Goal: Task Accomplishment & Management: Use online tool/utility

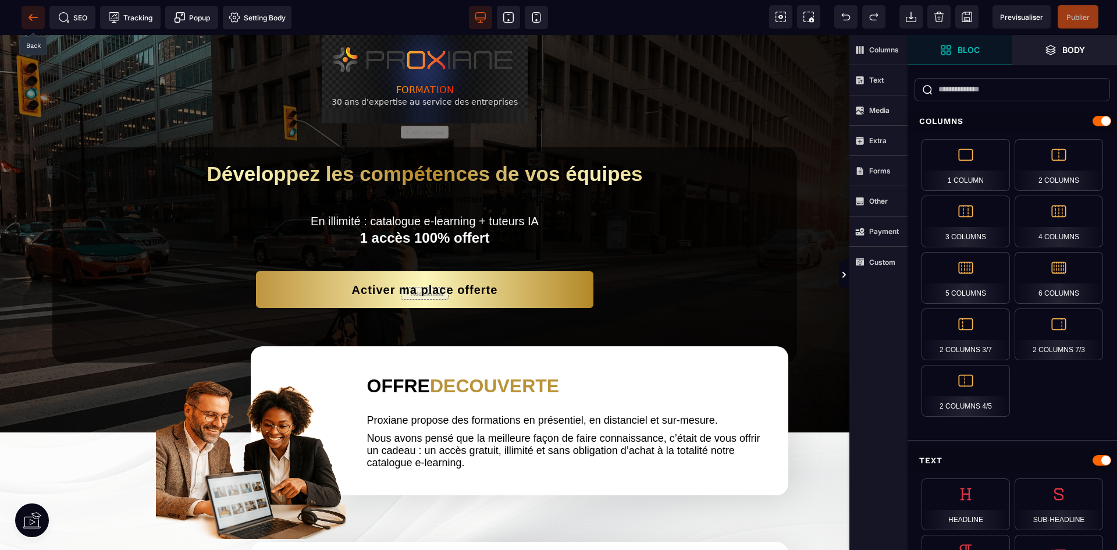
click at [37, 20] on icon at bounding box center [33, 18] width 12 height 12
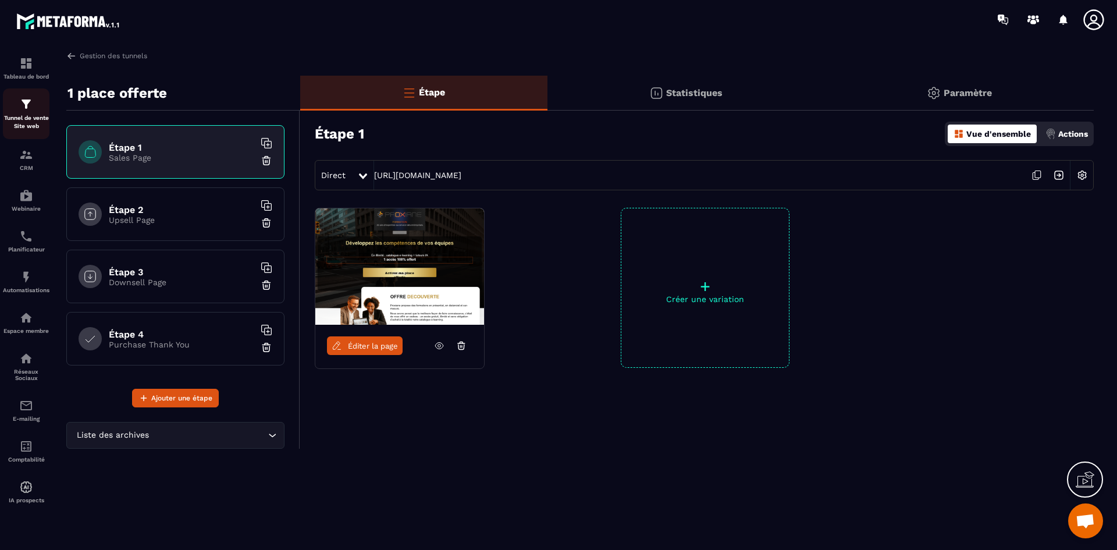
click at [35, 112] on div "Tunnel de vente Site web" at bounding box center [26, 113] width 47 height 33
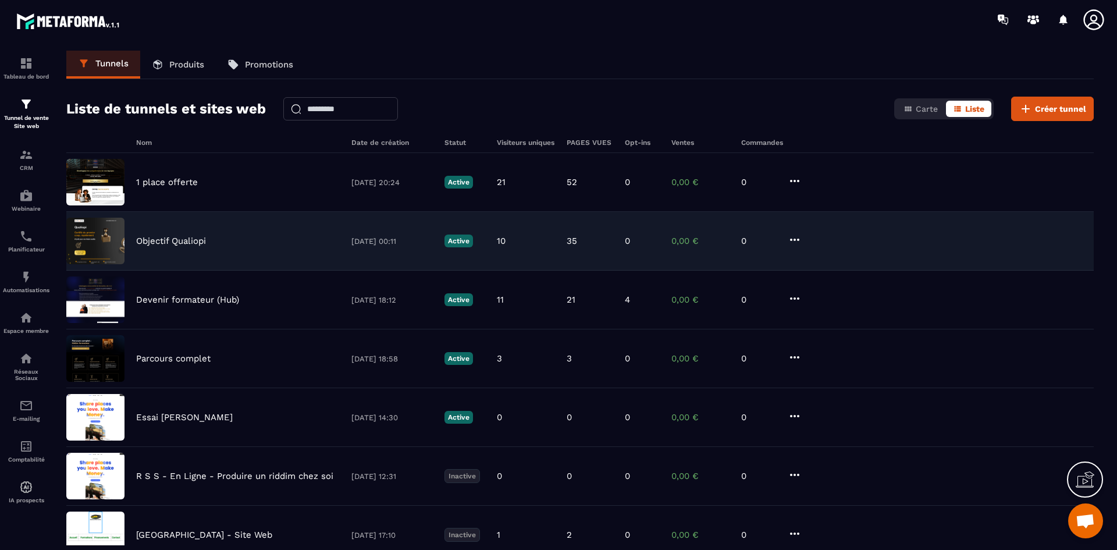
click at [179, 233] on div "Objectif Qualiopi [DATE] 00:11 Active 10 35 0 0,00 € 0" at bounding box center [579, 241] width 1027 height 59
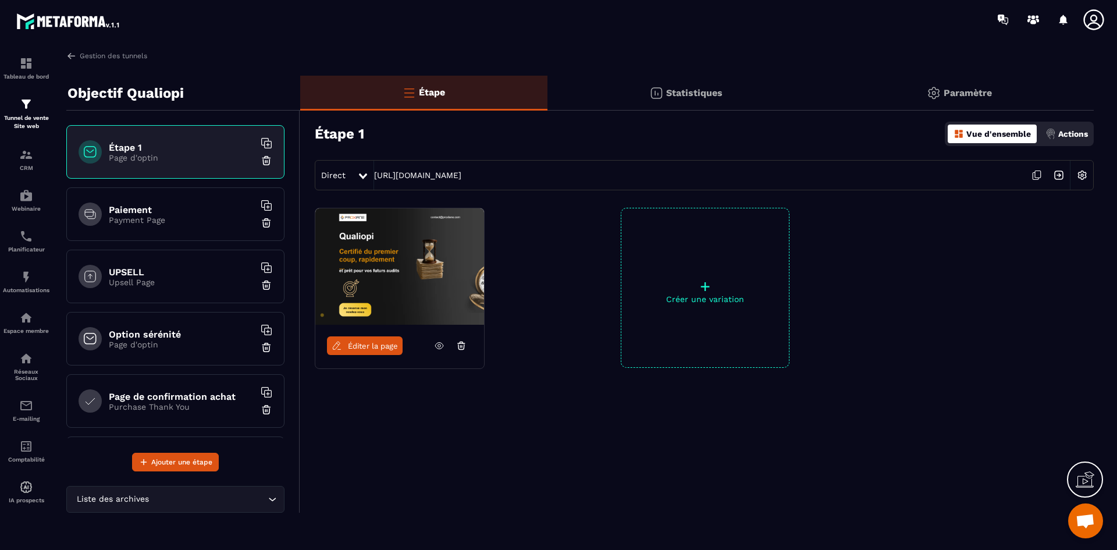
click at [378, 347] on span "Éditer la page" at bounding box center [373, 345] width 50 height 9
